Goal: Communication & Community: Ask a question

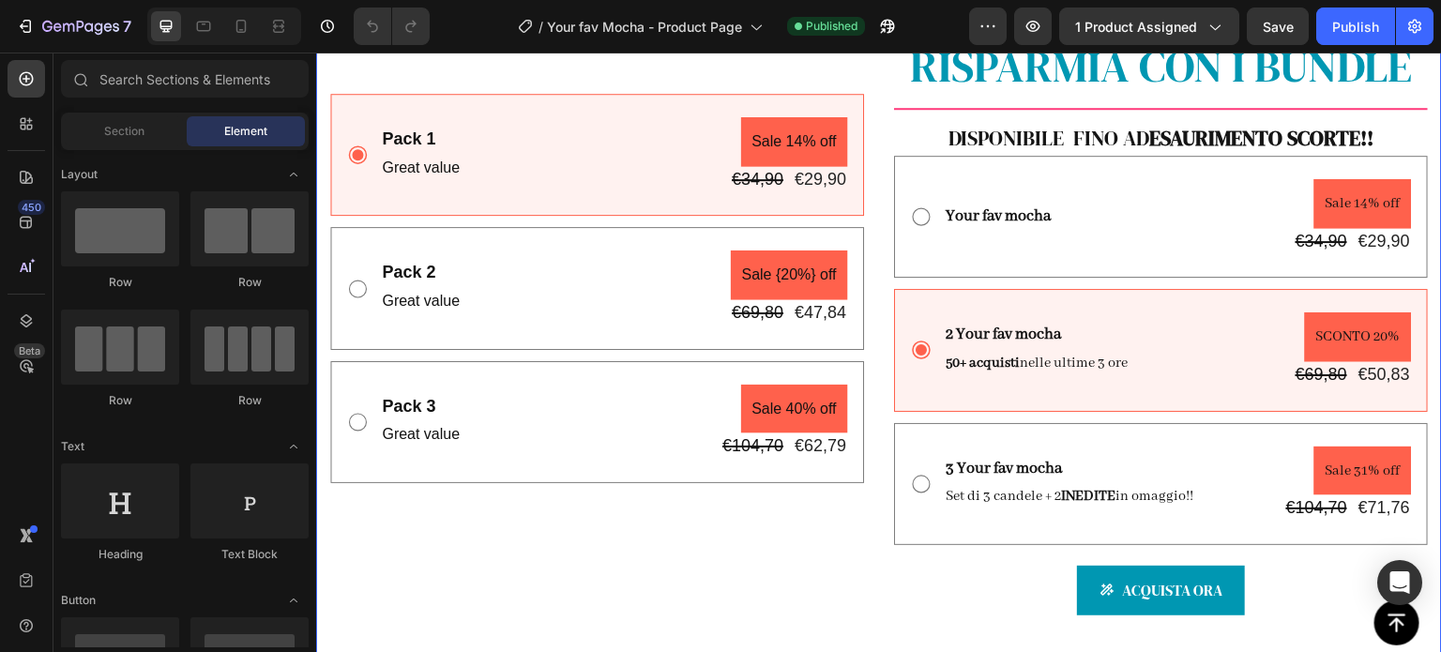
scroll to position [1219, 0]
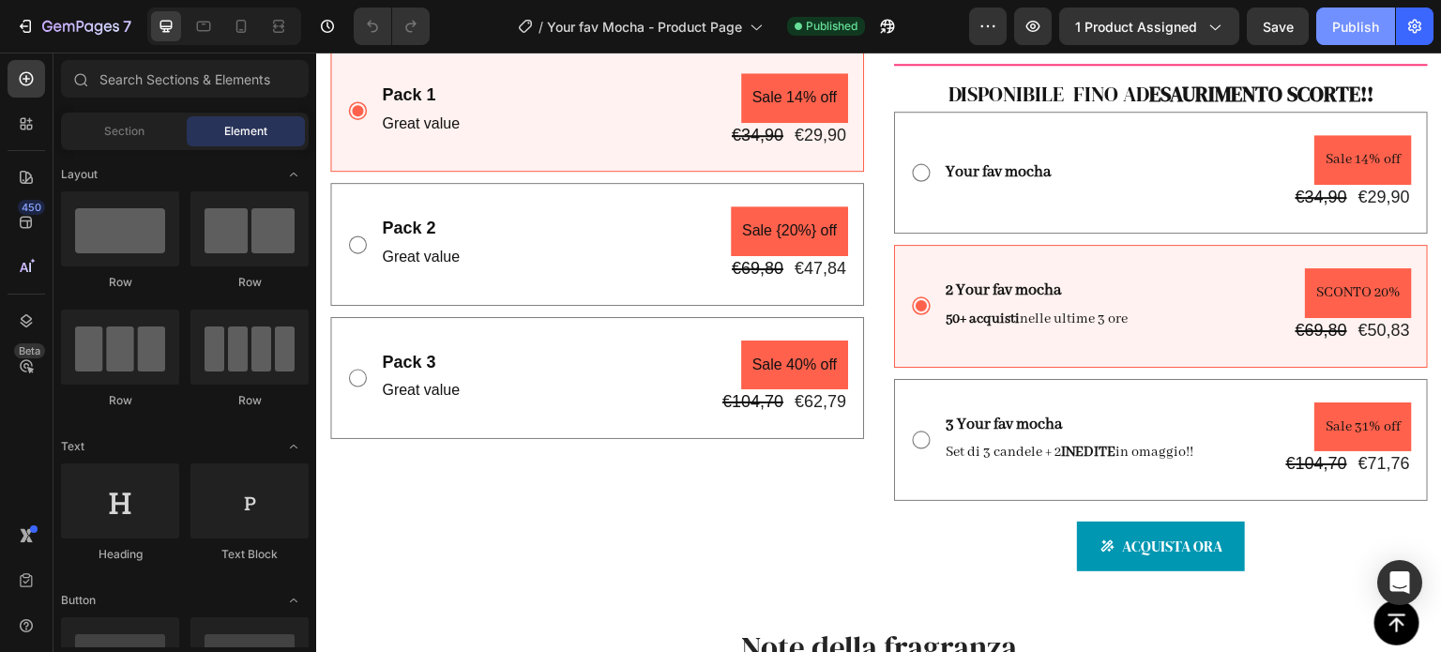
click at [1364, 29] on div "Publish" at bounding box center [1355, 27] width 47 height 20
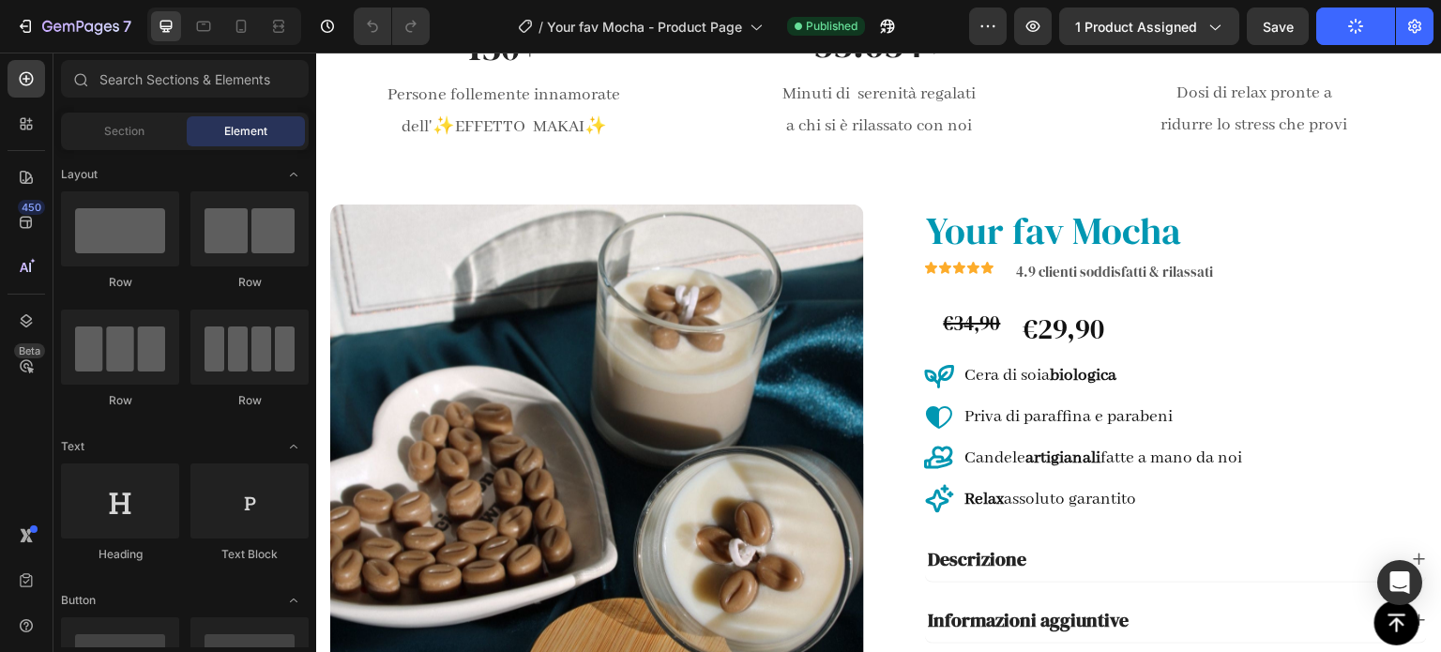
scroll to position [0, 0]
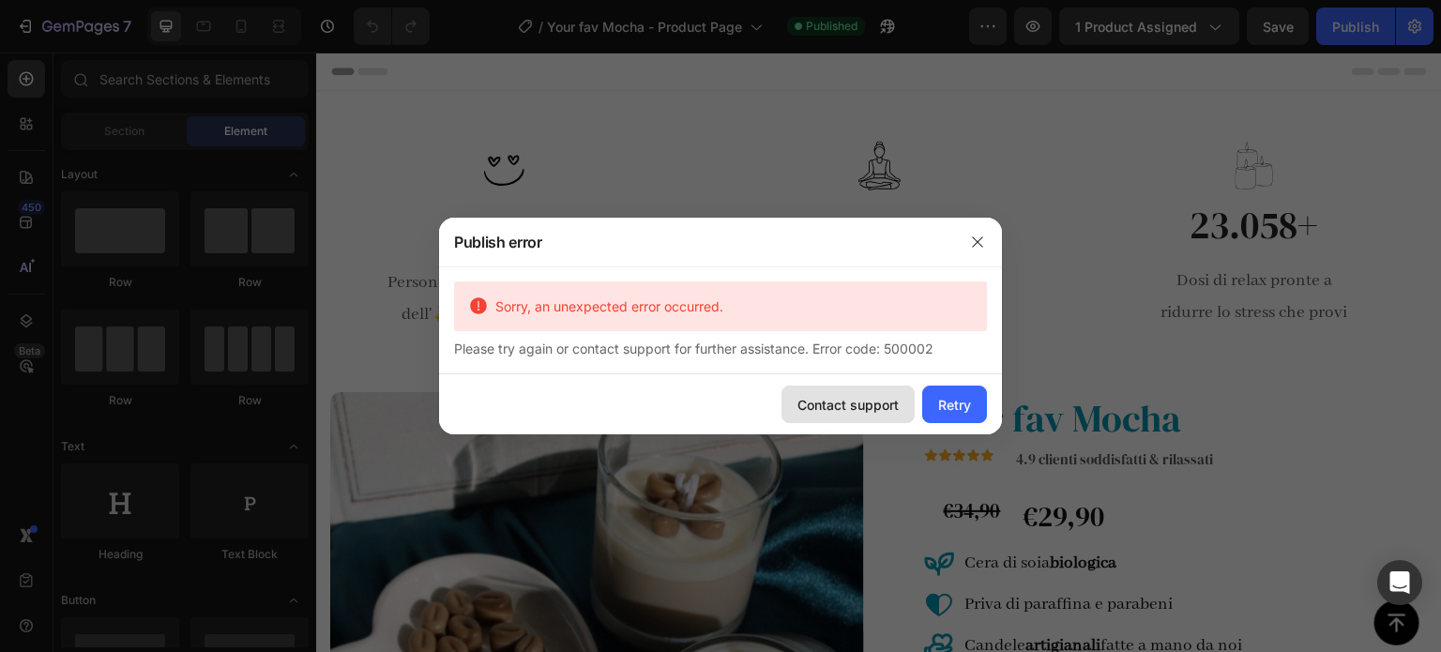
click at [889, 408] on div "Contact support" at bounding box center [847, 405] width 101 height 20
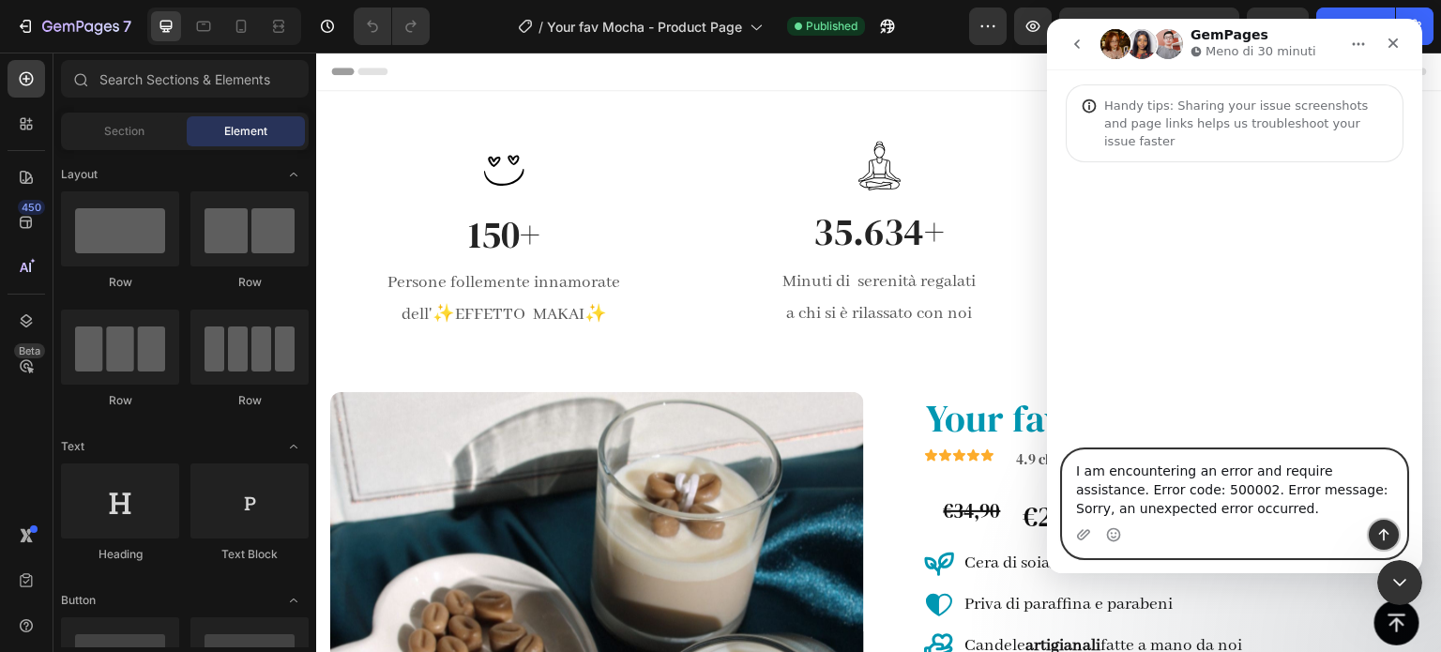
click at [1385, 532] on icon "Invia un messaggio…" at bounding box center [1384, 535] width 10 height 12
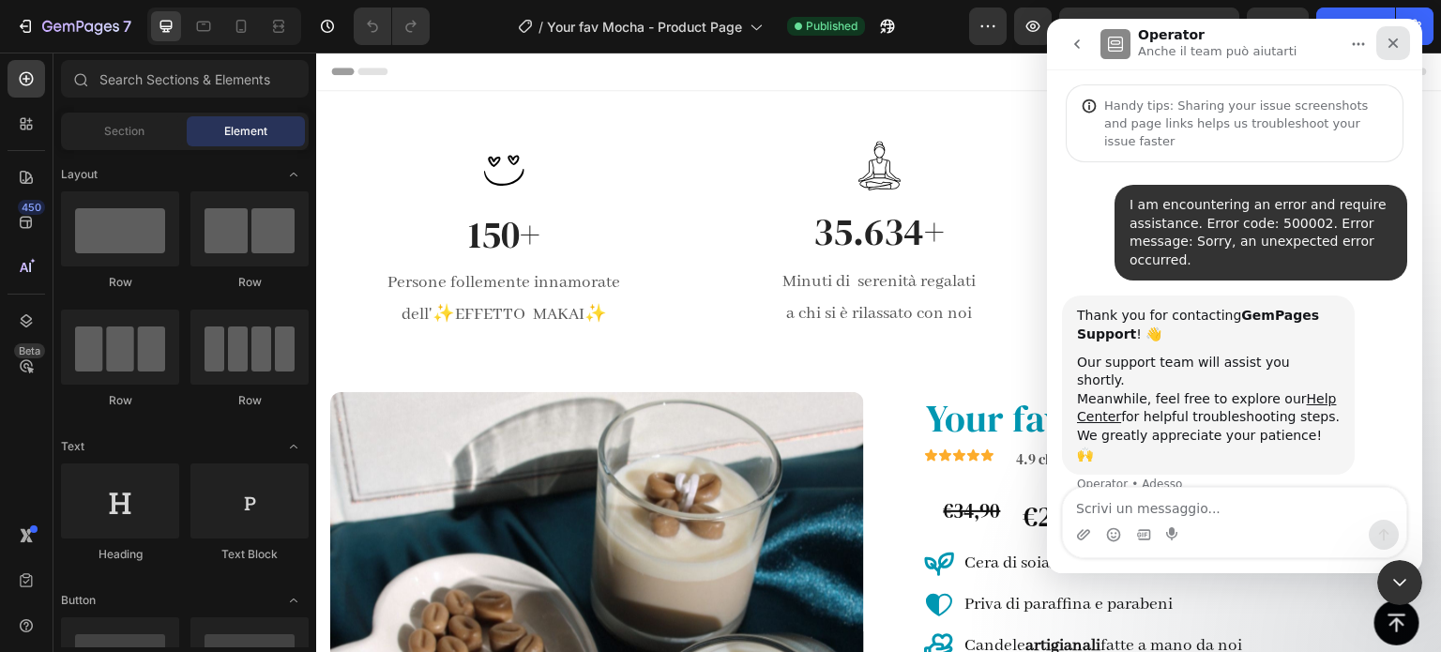
click at [1393, 36] on icon "Chiudi" at bounding box center [1392, 43] width 15 height 15
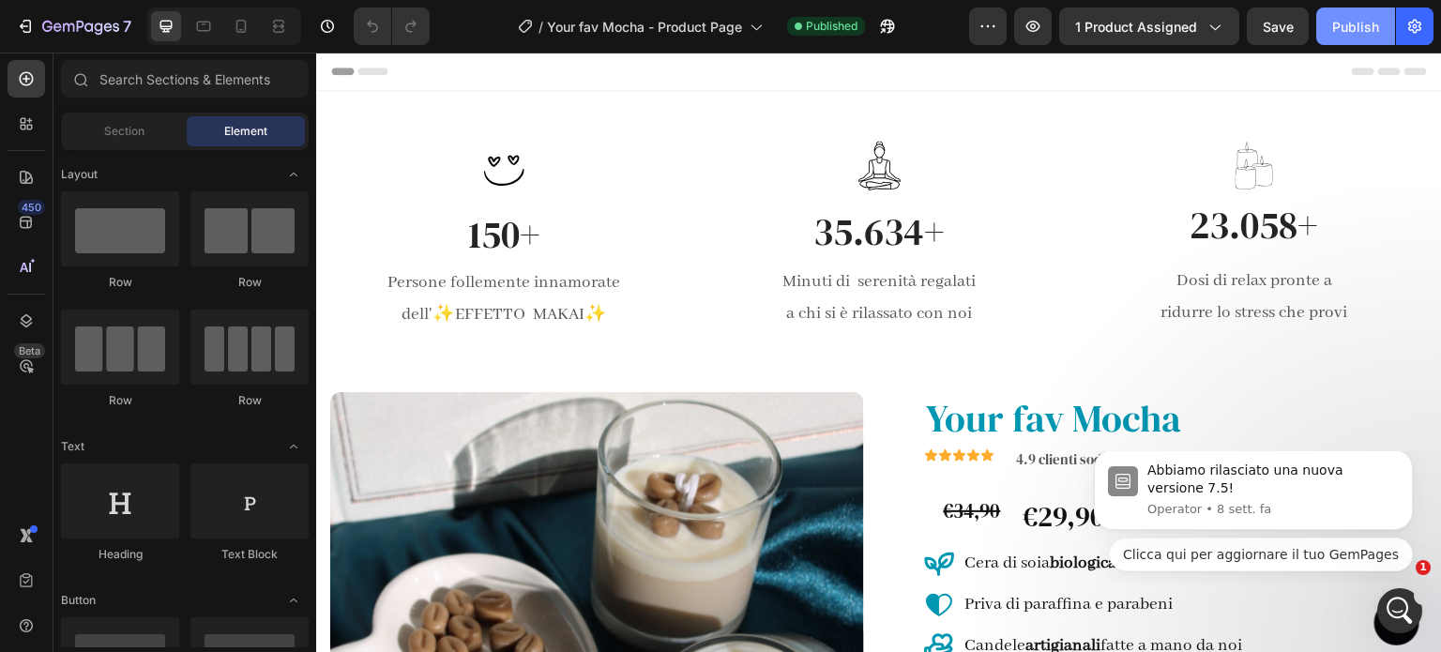
click at [1350, 27] on div "Publish" at bounding box center [1355, 27] width 47 height 20
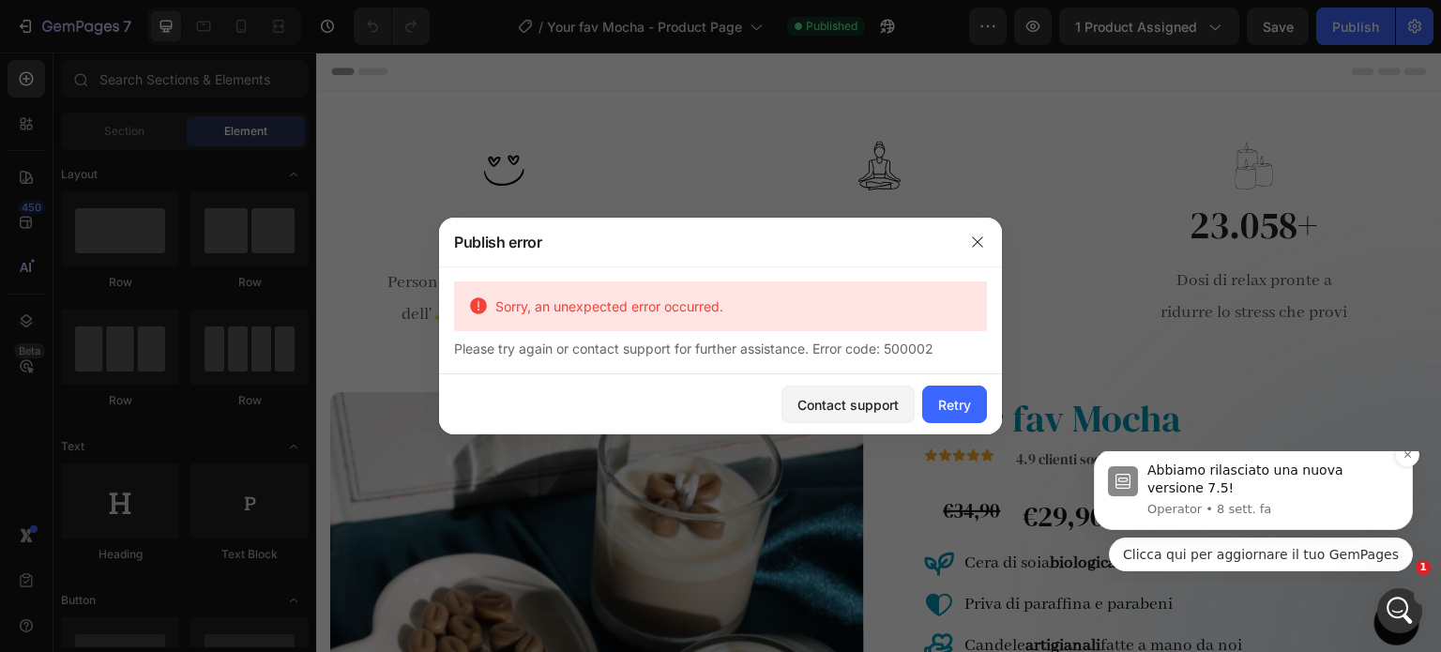
click at [1201, 501] on p "Operator • 8 sett. fa" at bounding box center [1272, 509] width 251 height 17
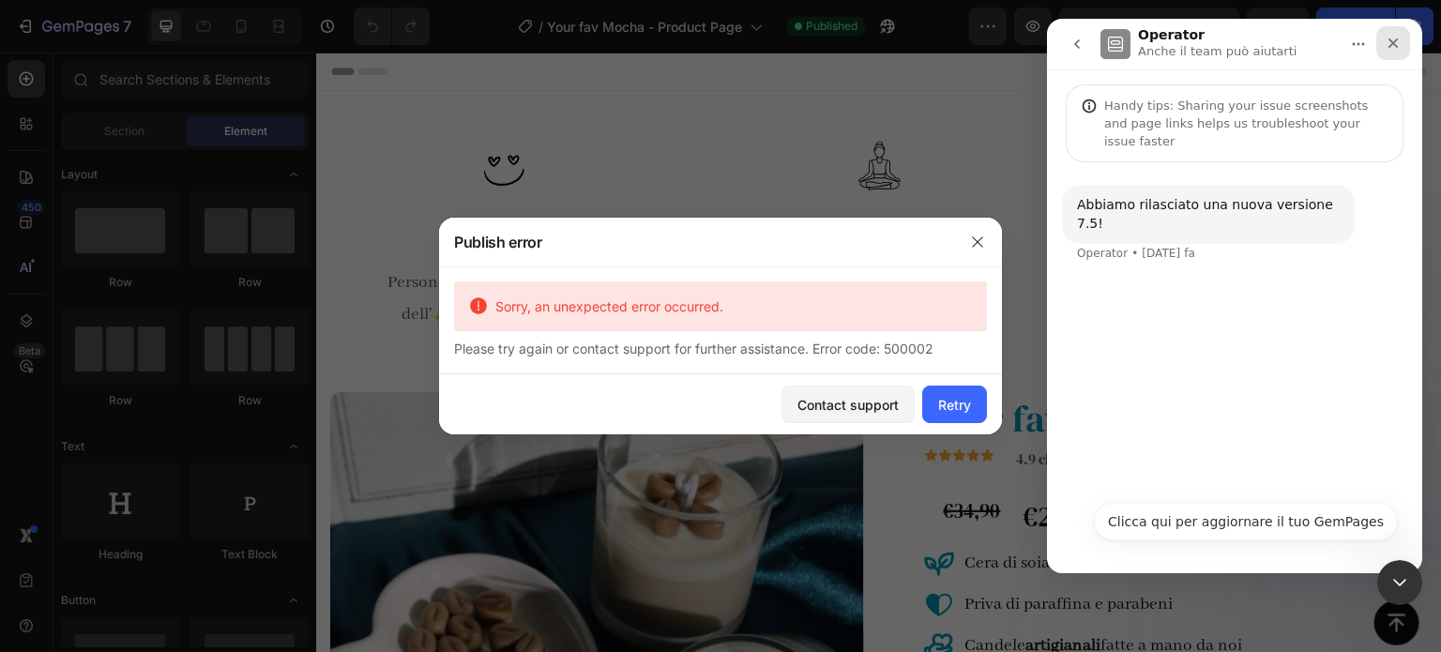
click at [1392, 48] on icon "Chiudi" at bounding box center [1392, 43] width 15 height 15
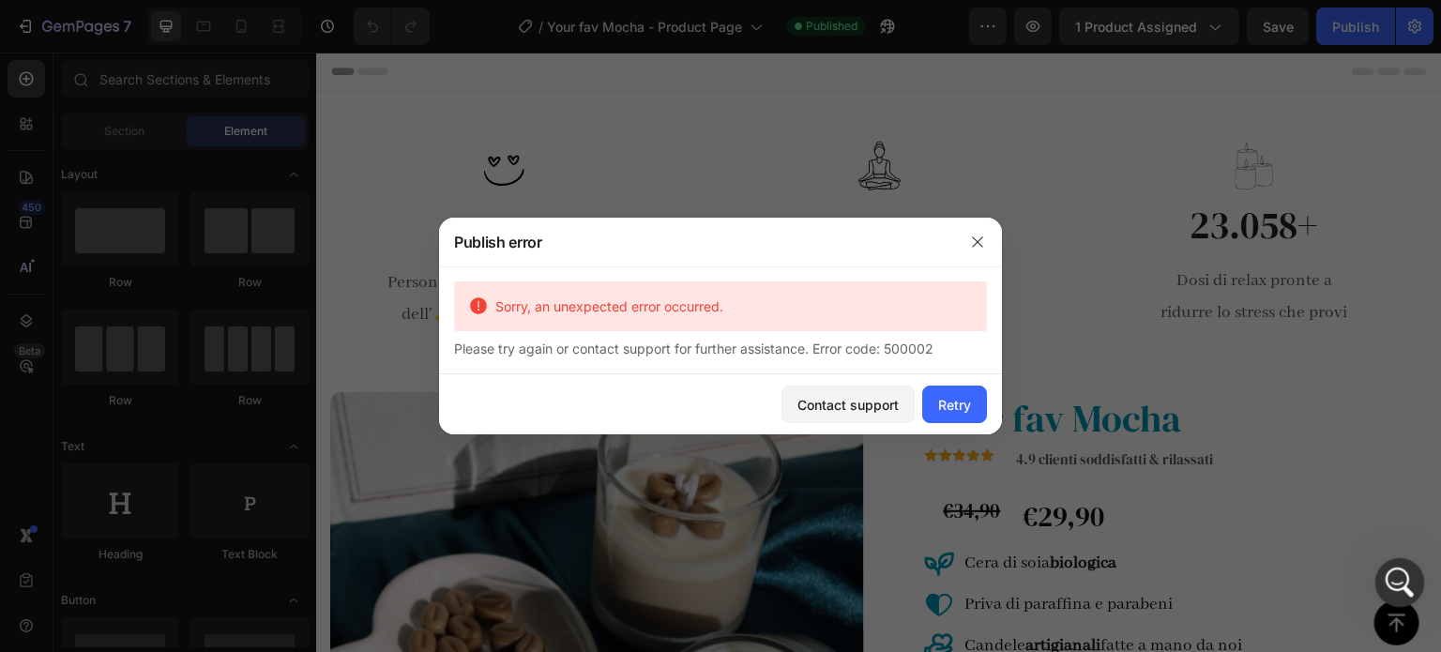
click at [1413, 578] on div "Apri il messenger Intercom" at bounding box center [1397, 580] width 62 height 62
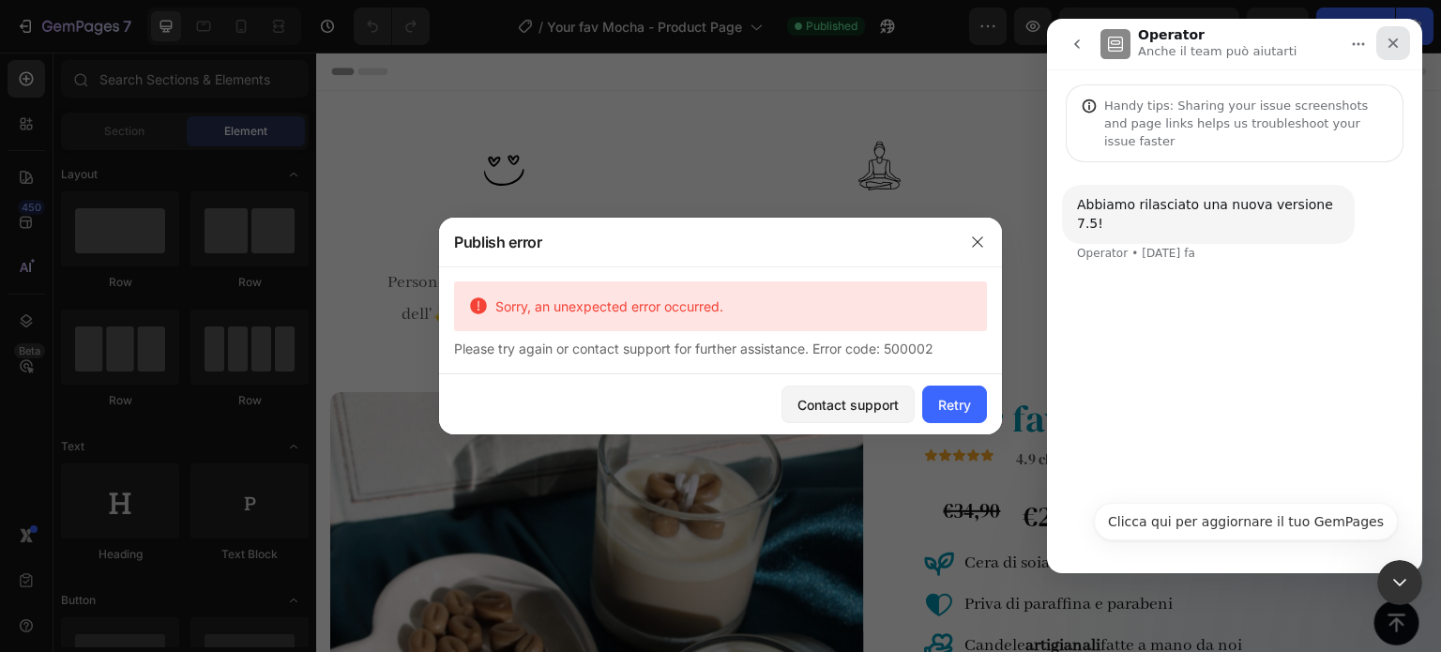
click at [1388, 44] on icon "Chiudi" at bounding box center [1392, 43] width 15 height 15
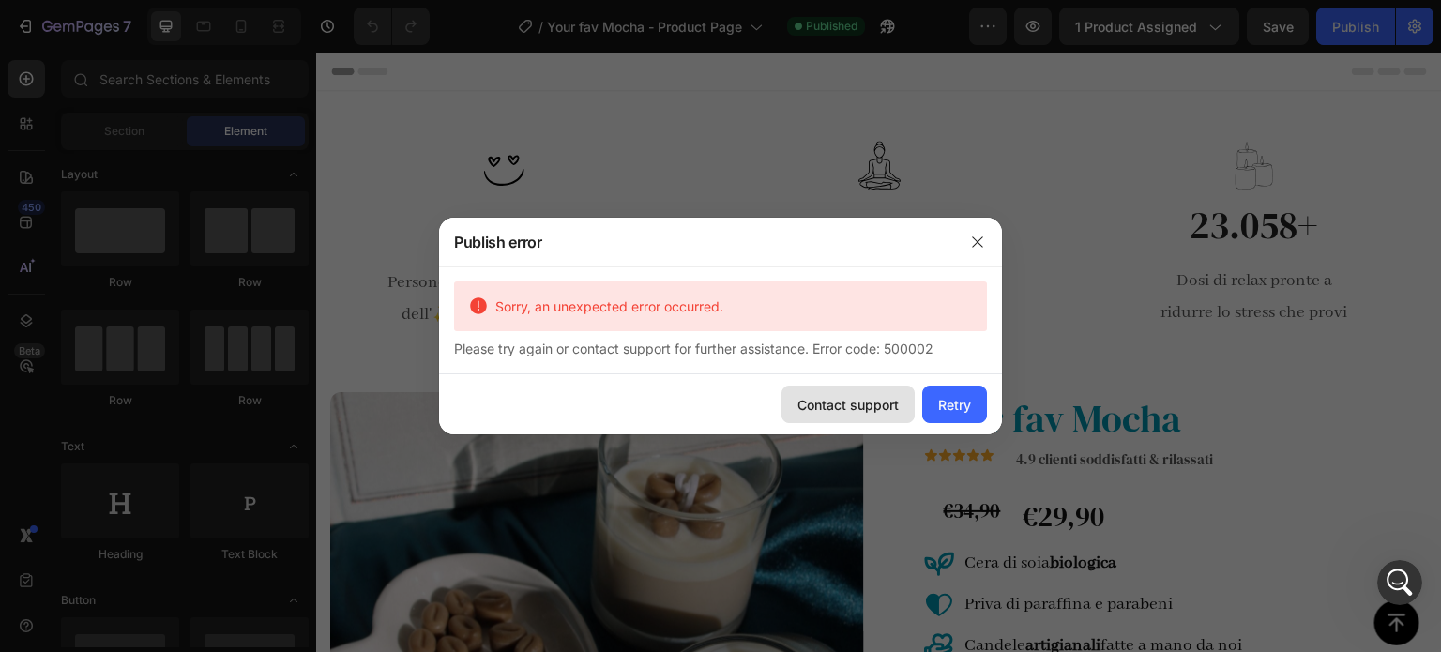
click at [873, 405] on div "Contact support" at bounding box center [847, 405] width 101 height 20
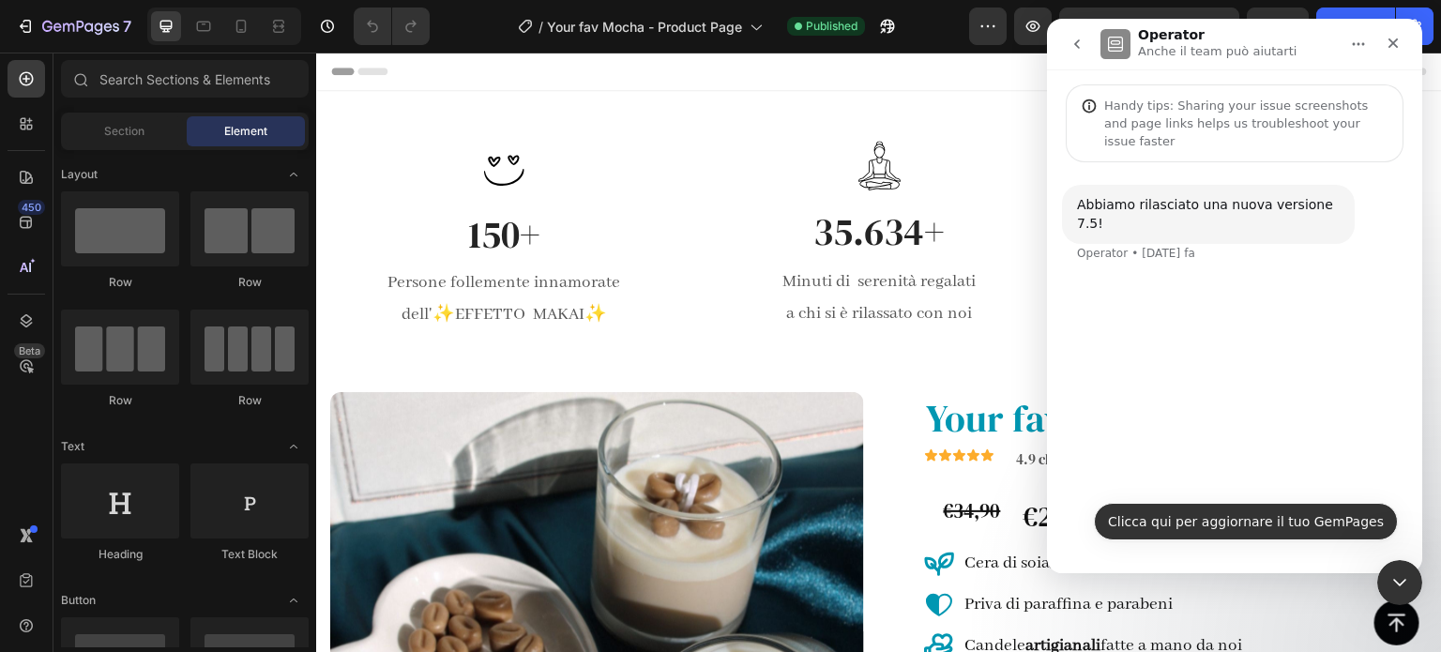
click at [1231, 523] on button "Clicca qui per aggiornare il tuo GemPages" at bounding box center [1246, 522] width 304 height 38
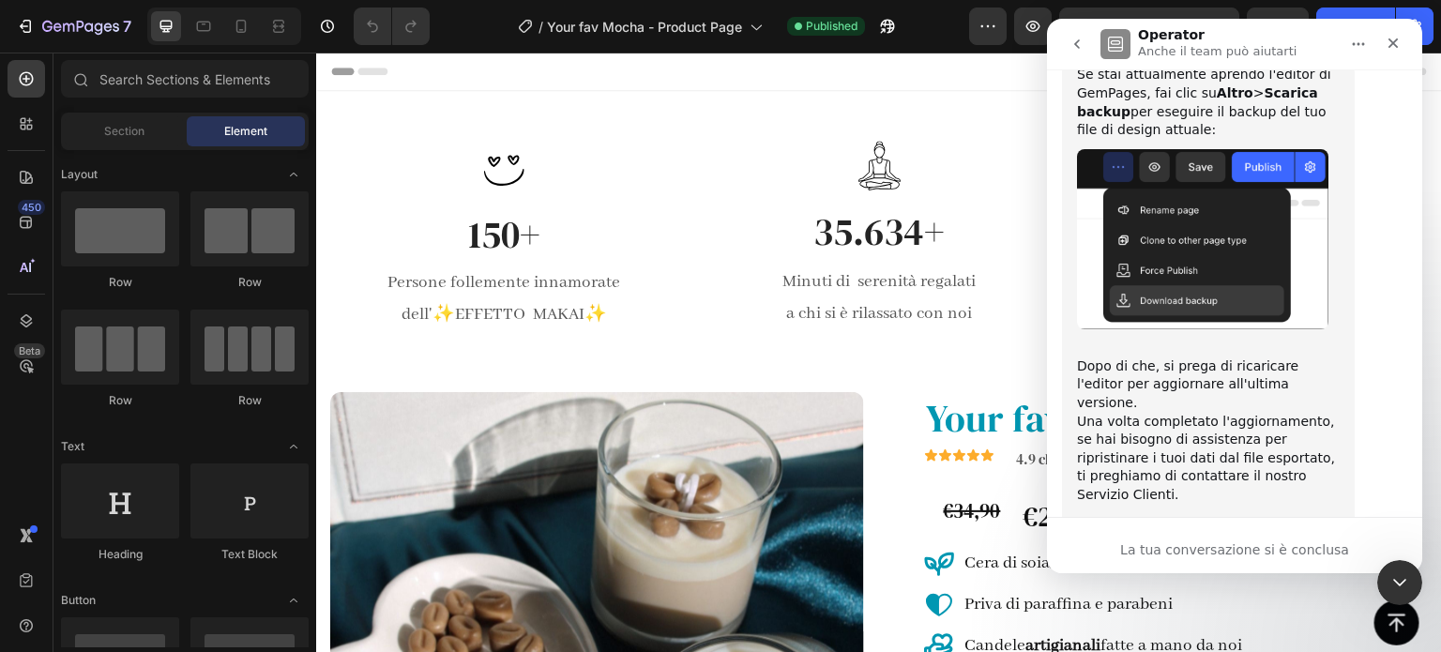
scroll to position [401, 0]
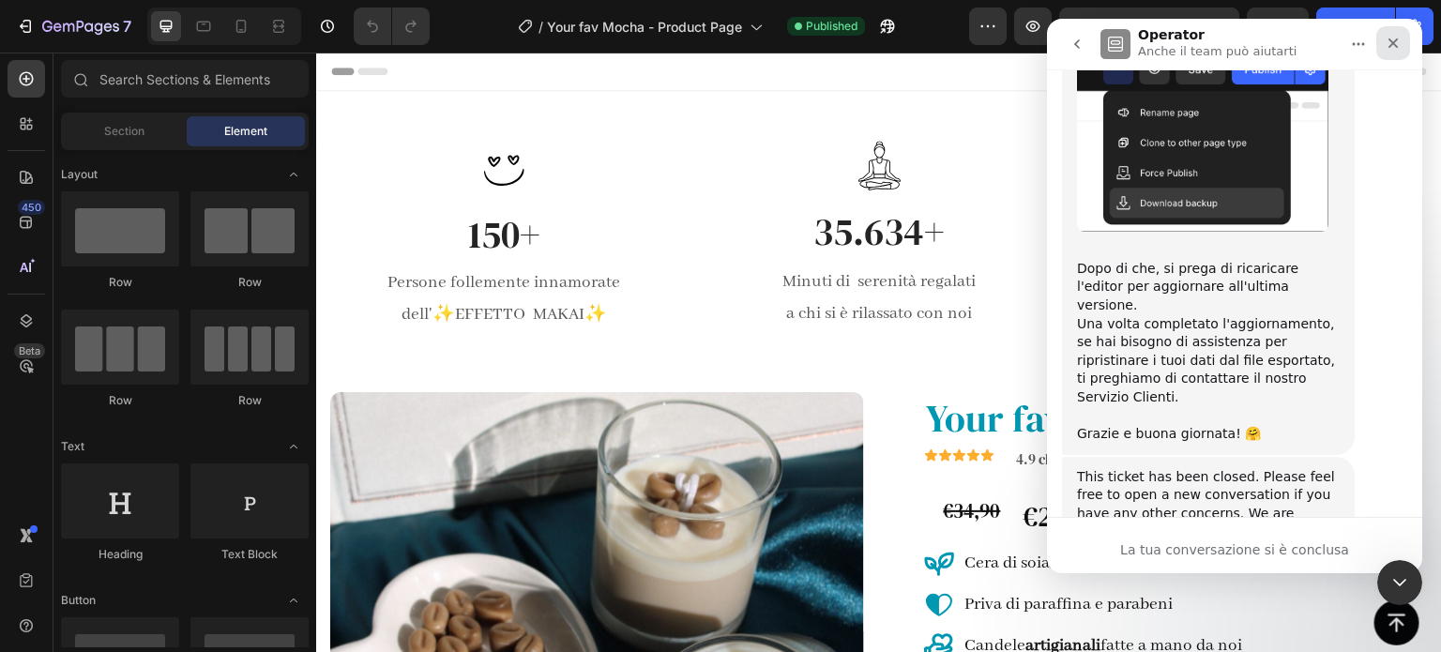
click at [1396, 36] on icon "Chiudi" at bounding box center [1392, 43] width 15 height 15
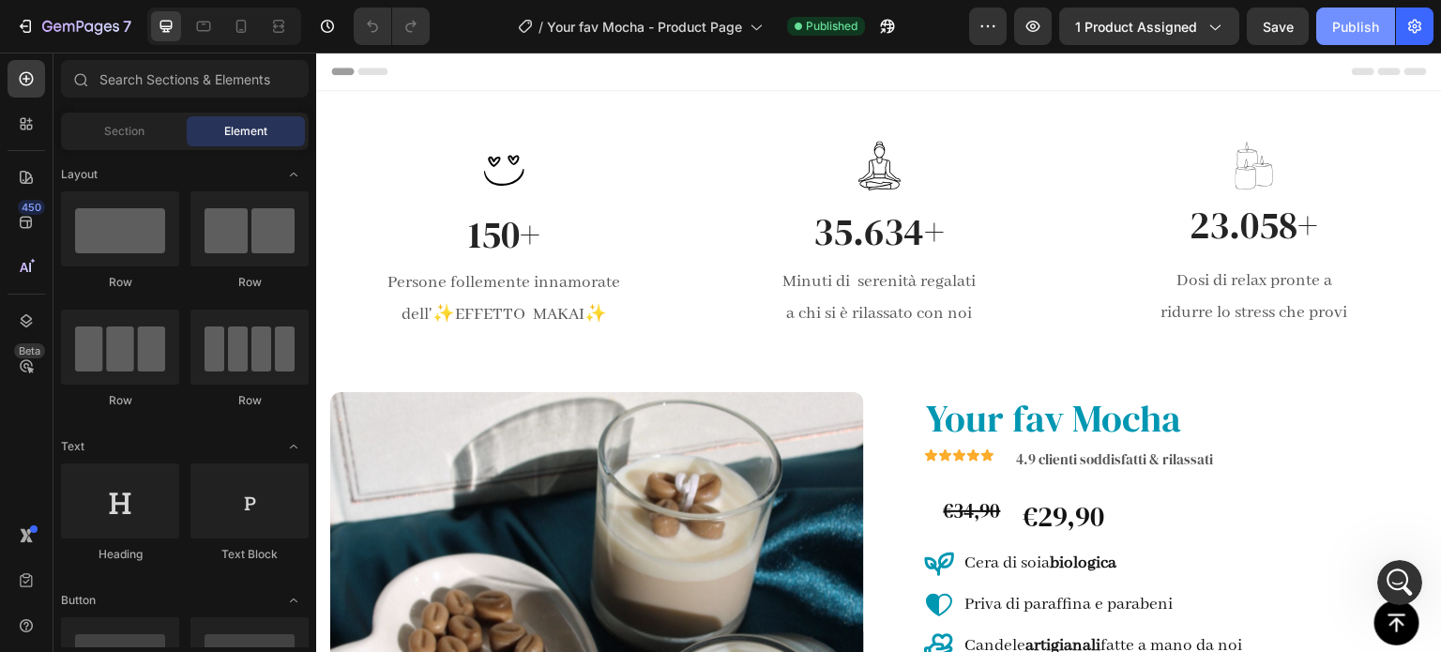
click at [1345, 27] on div "Publish" at bounding box center [1355, 27] width 47 height 20
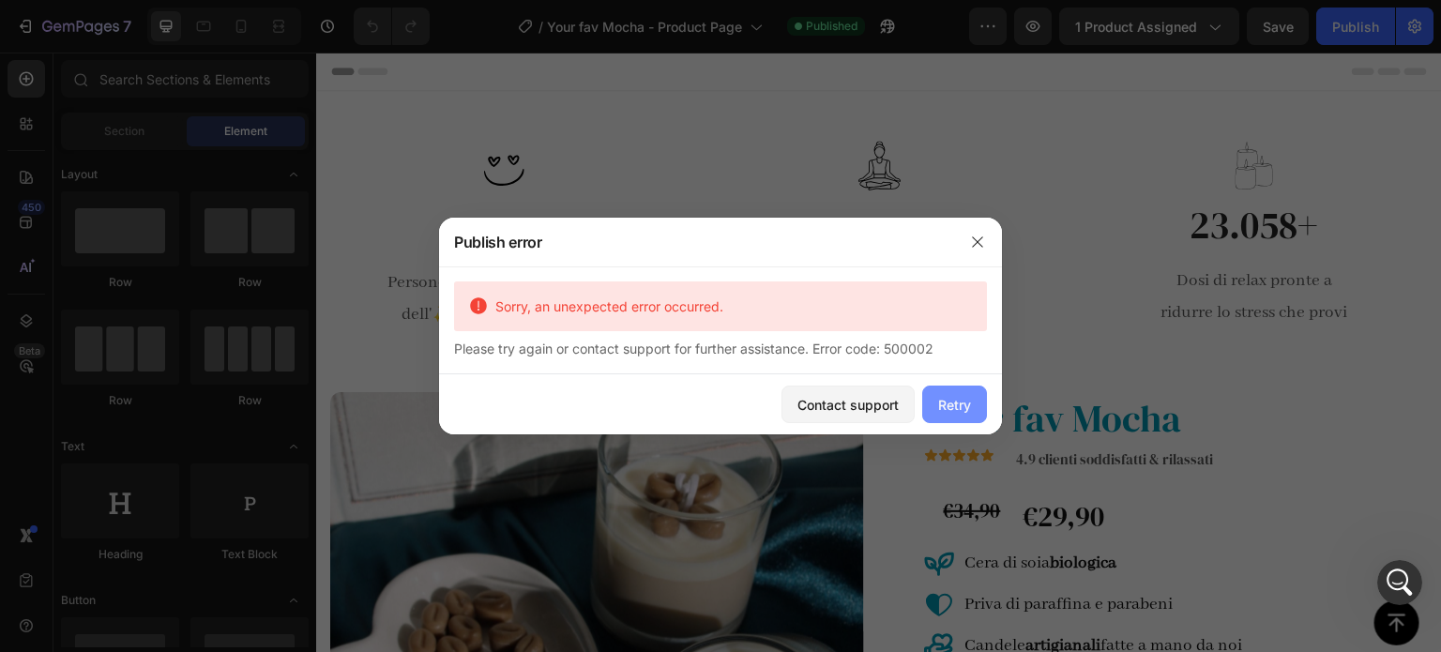
click at [963, 401] on div "Retry" at bounding box center [954, 405] width 33 height 20
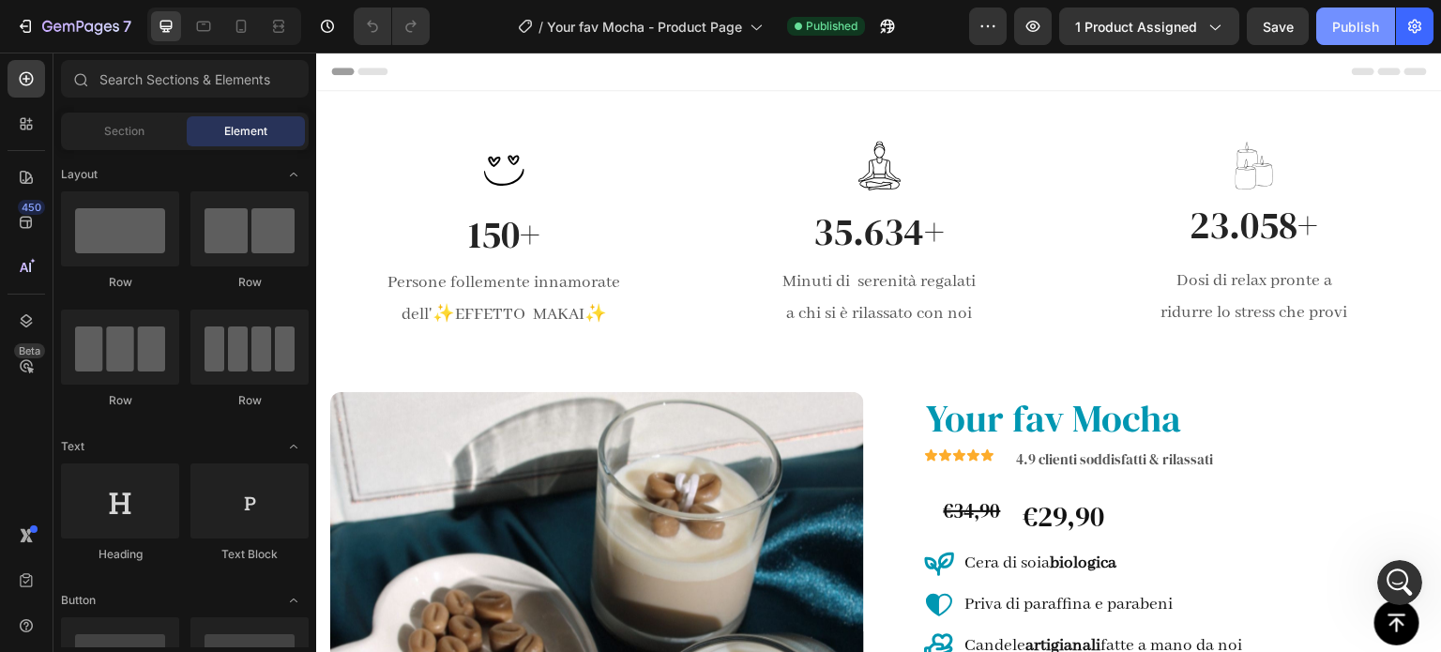
click at [1383, 17] on button "Publish" at bounding box center [1355, 27] width 79 height 38
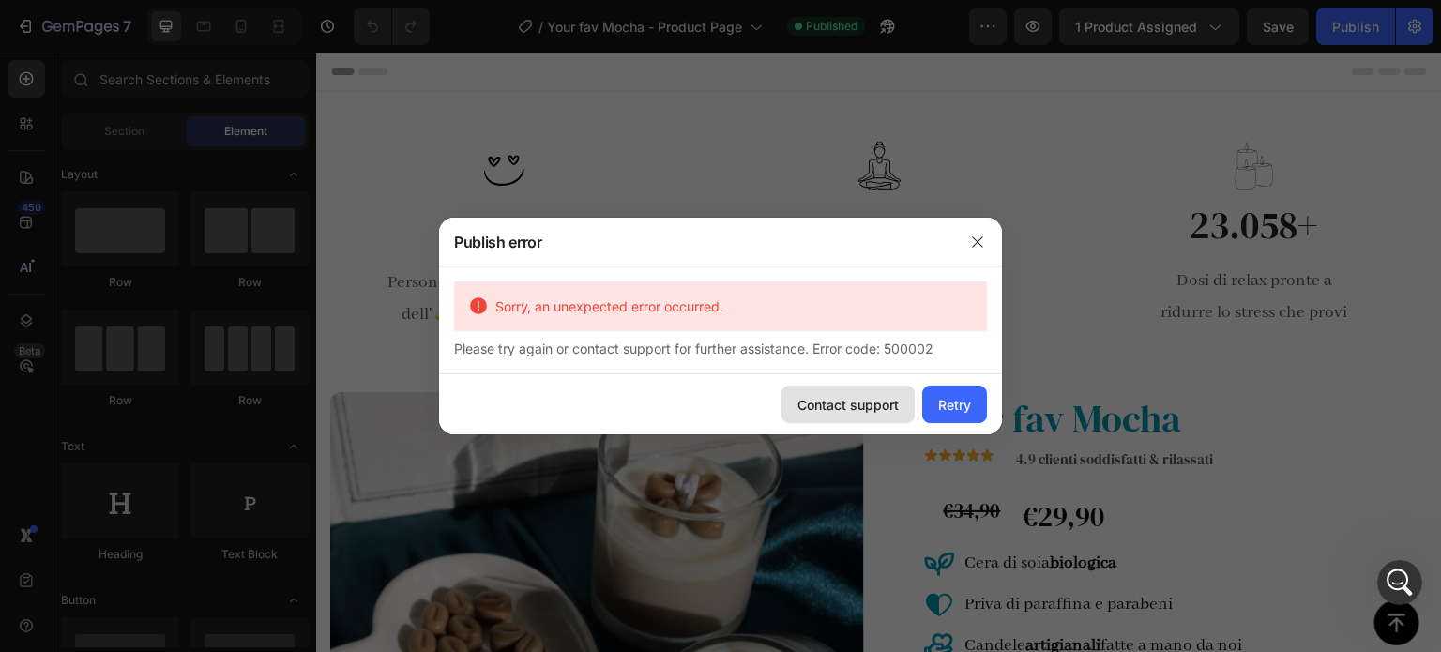
click at [865, 408] on div "Contact support" at bounding box center [847, 405] width 101 height 20
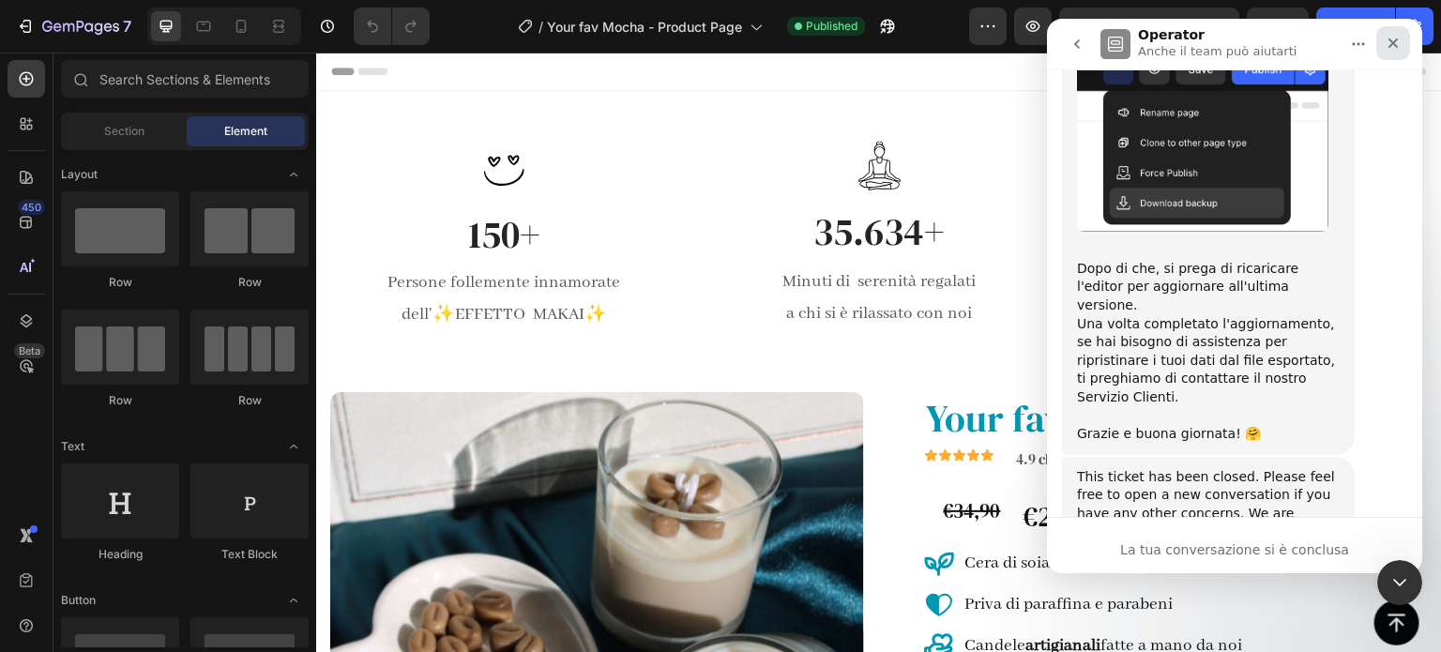
click at [1380, 38] on div "Chiudi" at bounding box center [1393, 43] width 34 height 34
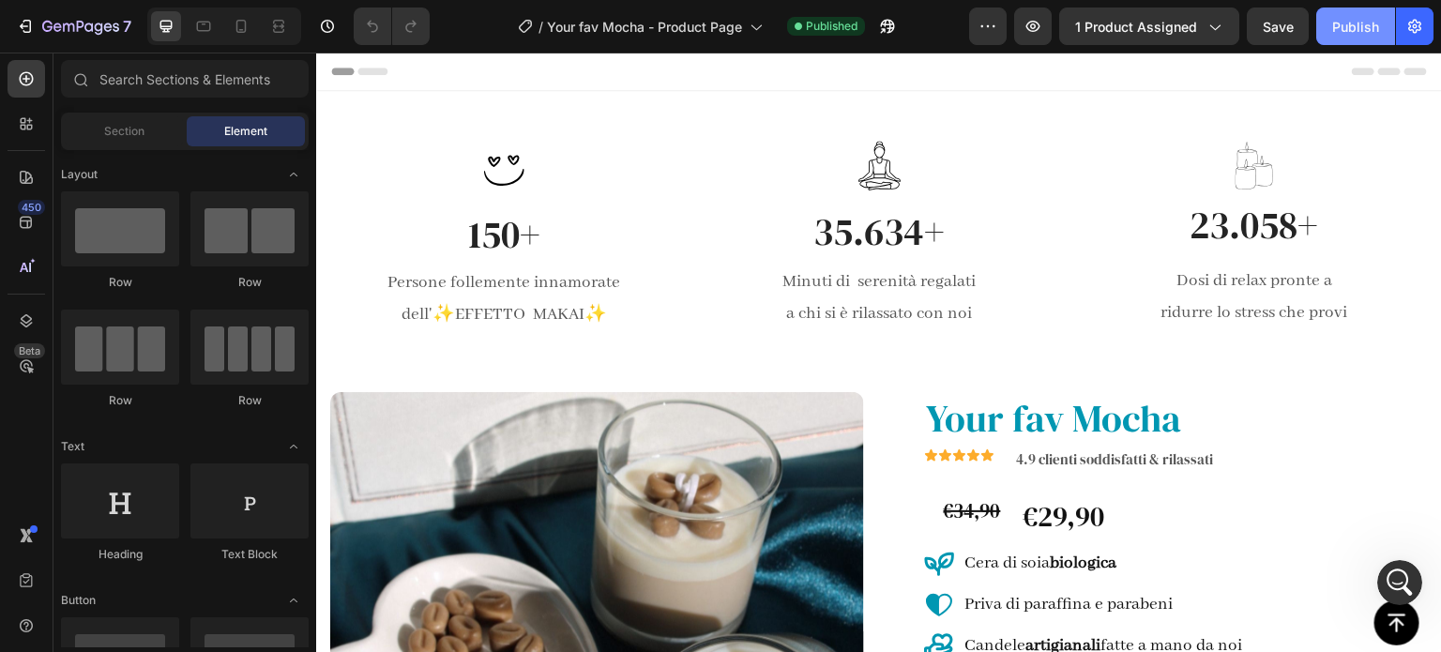
click at [1349, 23] on div "Publish" at bounding box center [1355, 27] width 47 height 20
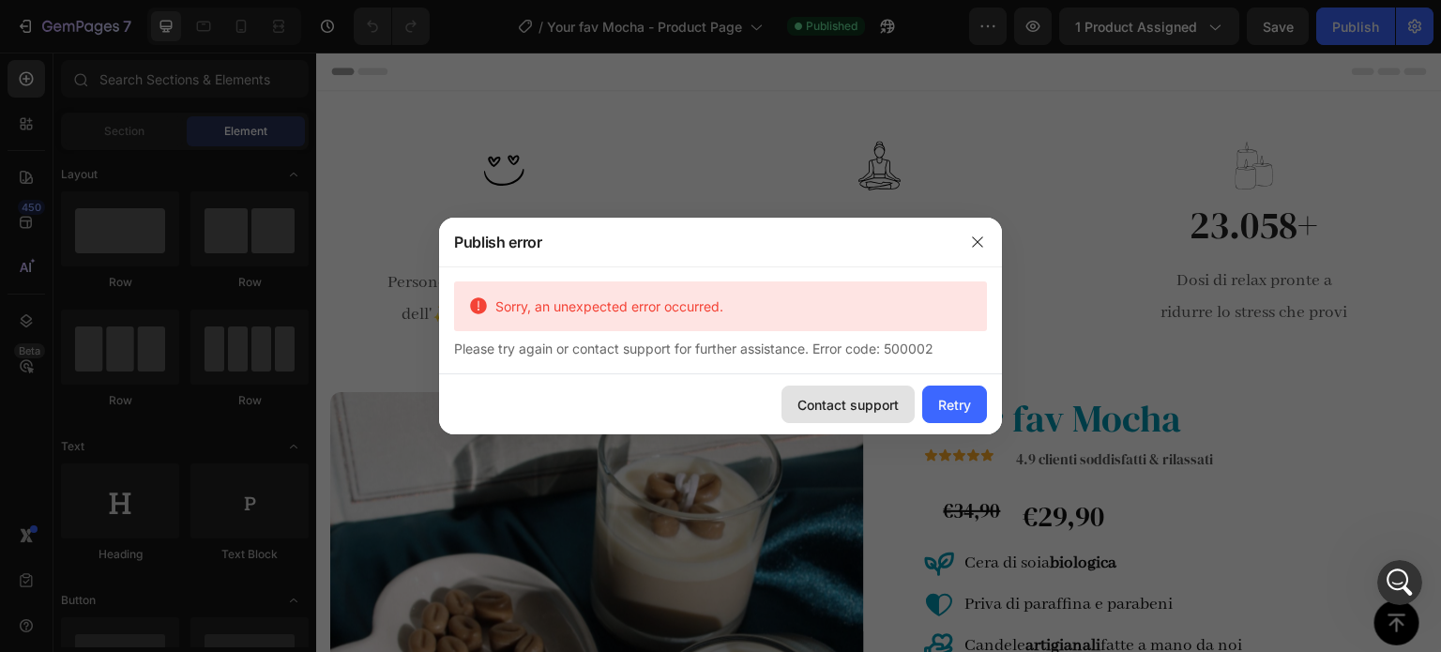
click at [863, 406] on div "Contact support" at bounding box center [847, 405] width 101 height 20
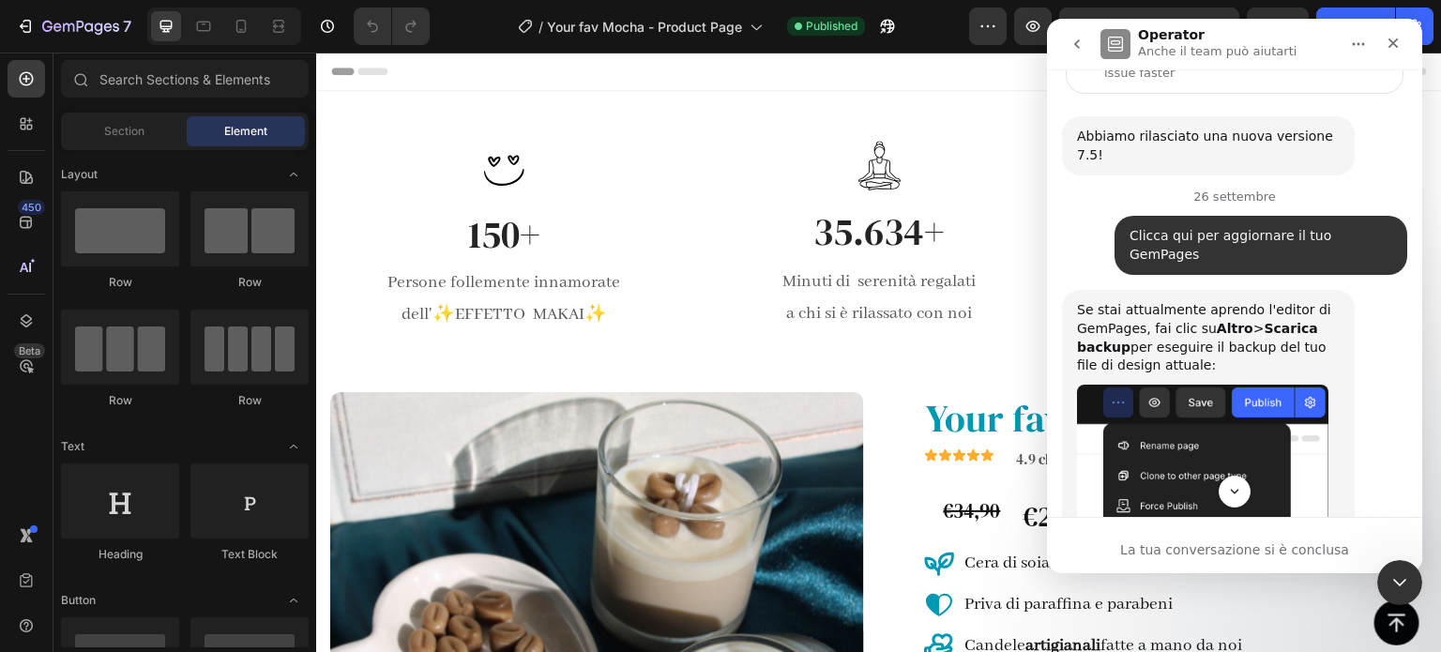
scroll to position [0, 0]
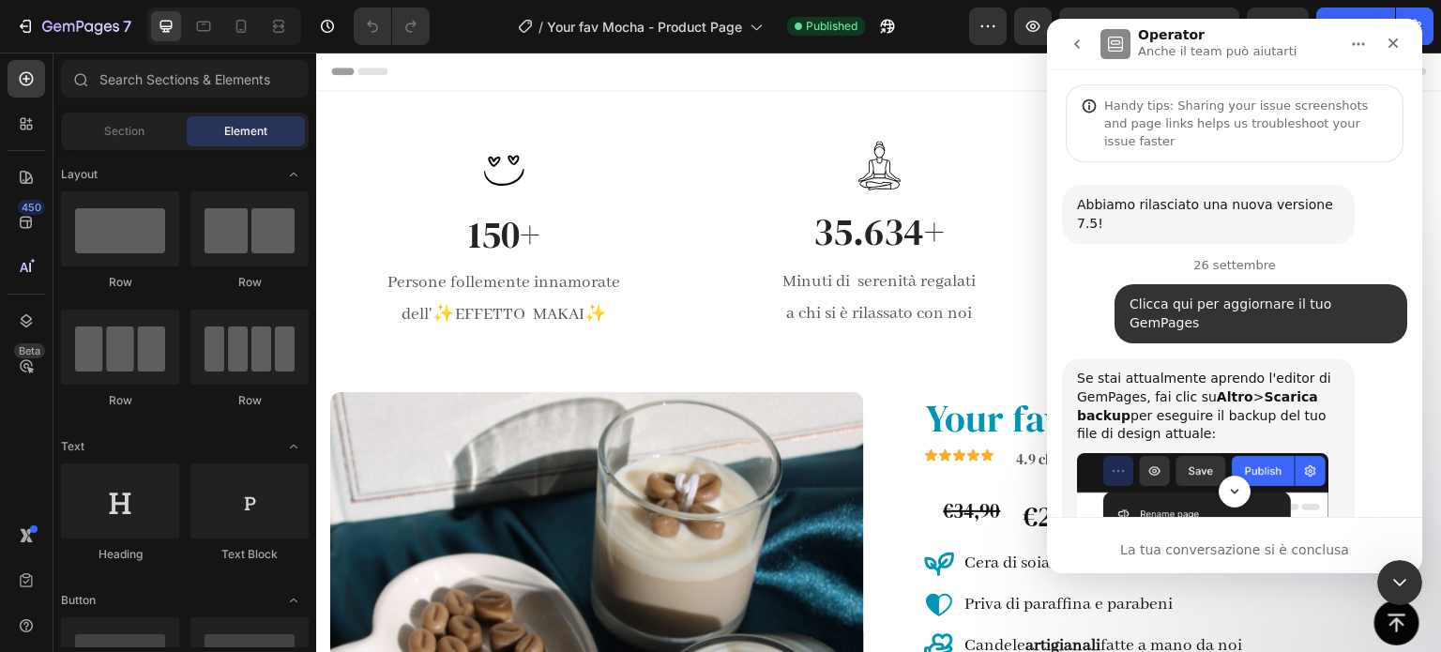
click at [1081, 50] on icon "go back" at bounding box center [1076, 44] width 15 height 15
